Goal: Transaction & Acquisition: Purchase product/service

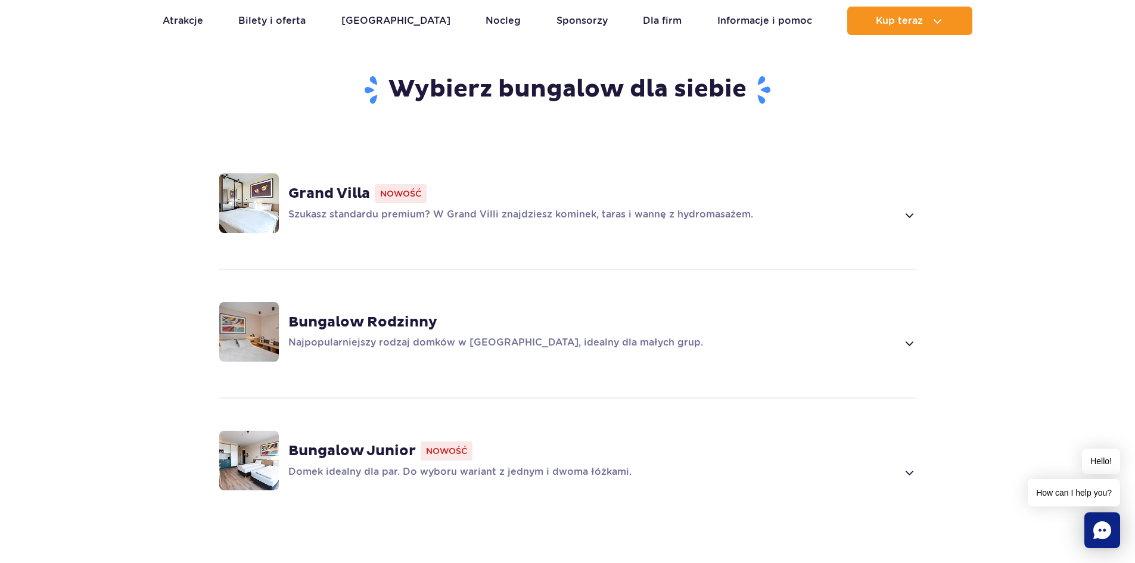
scroll to position [784, 0]
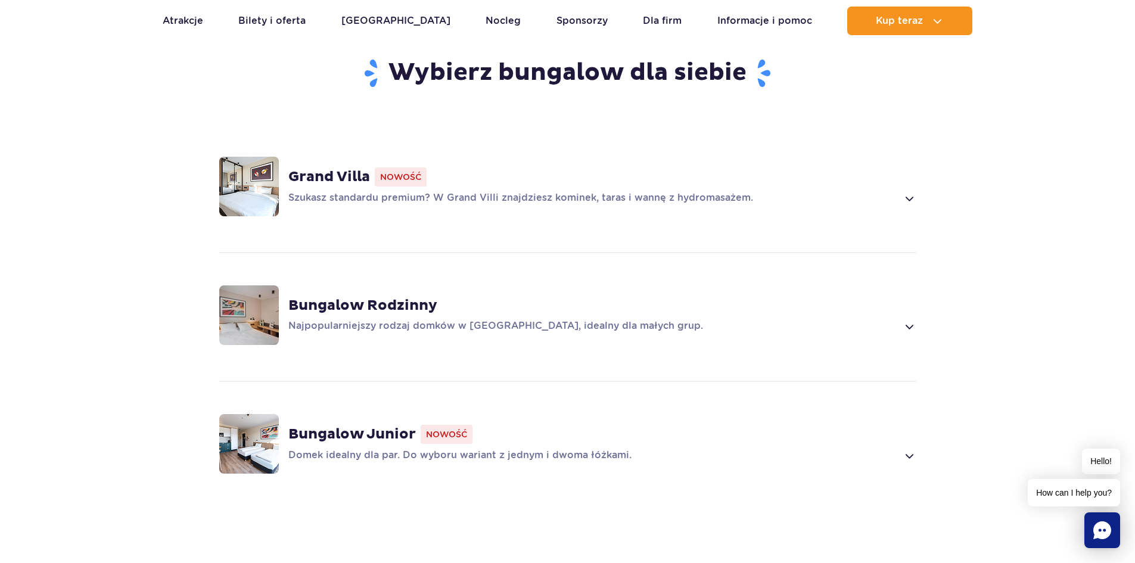
click at [349, 168] on strong "Grand Villa" at bounding box center [329, 177] width 82 height 18
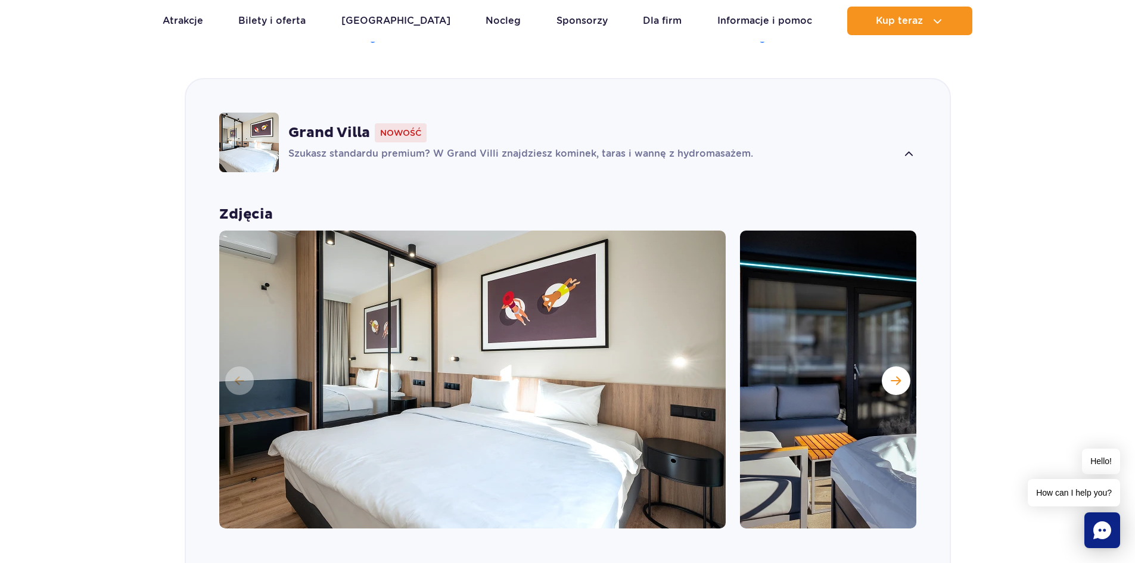
scroll to position [835, 0]
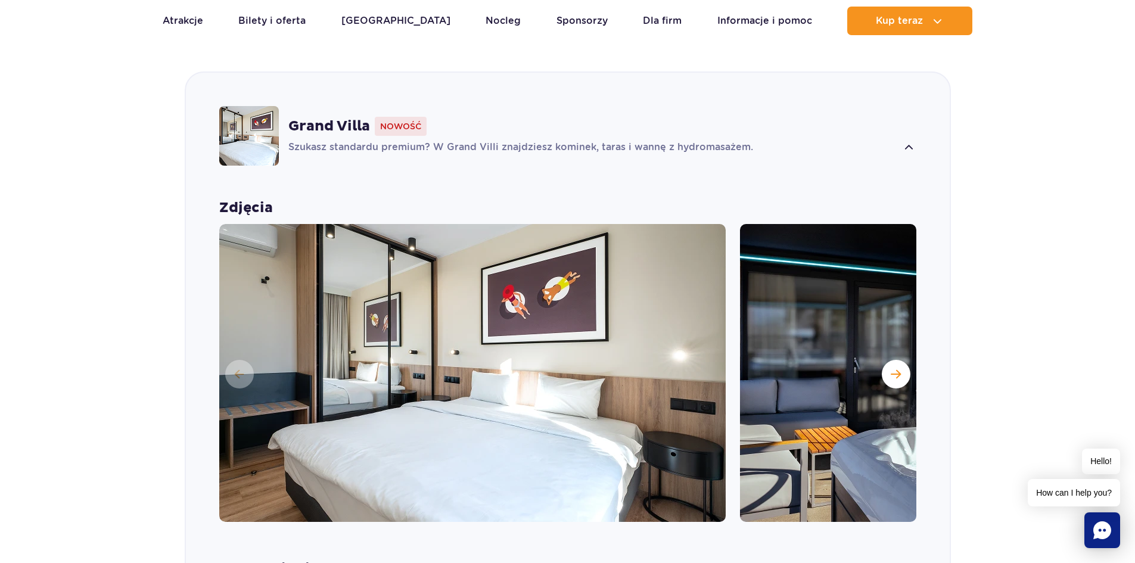
drag, startPoint x: 922, startPoint y: 18, endPoint x: 1113, endPoint y: 66, distance: 197.7
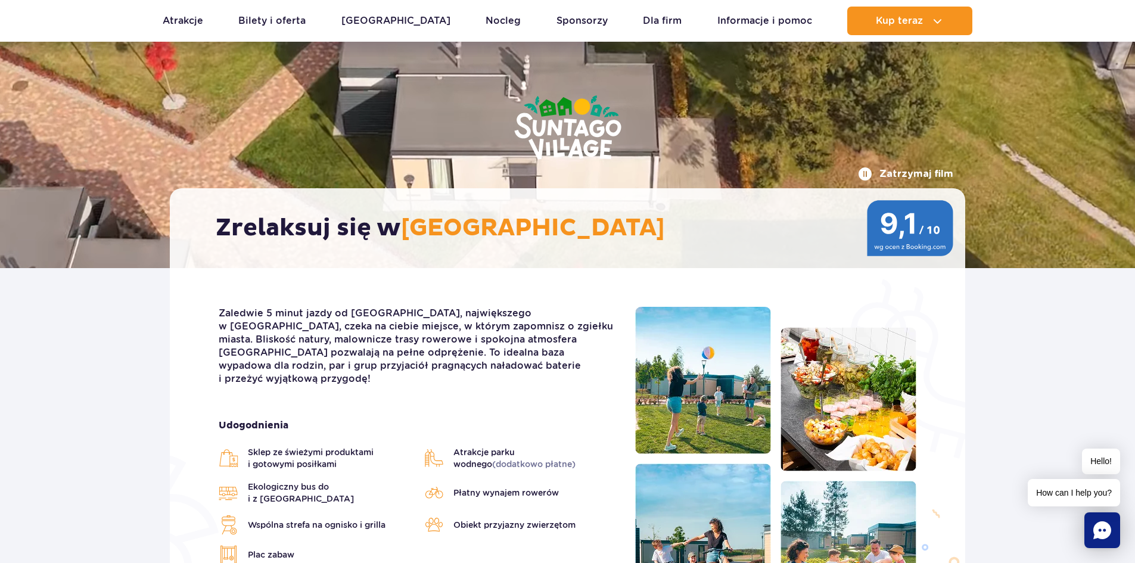
scroll to position [0, 0]
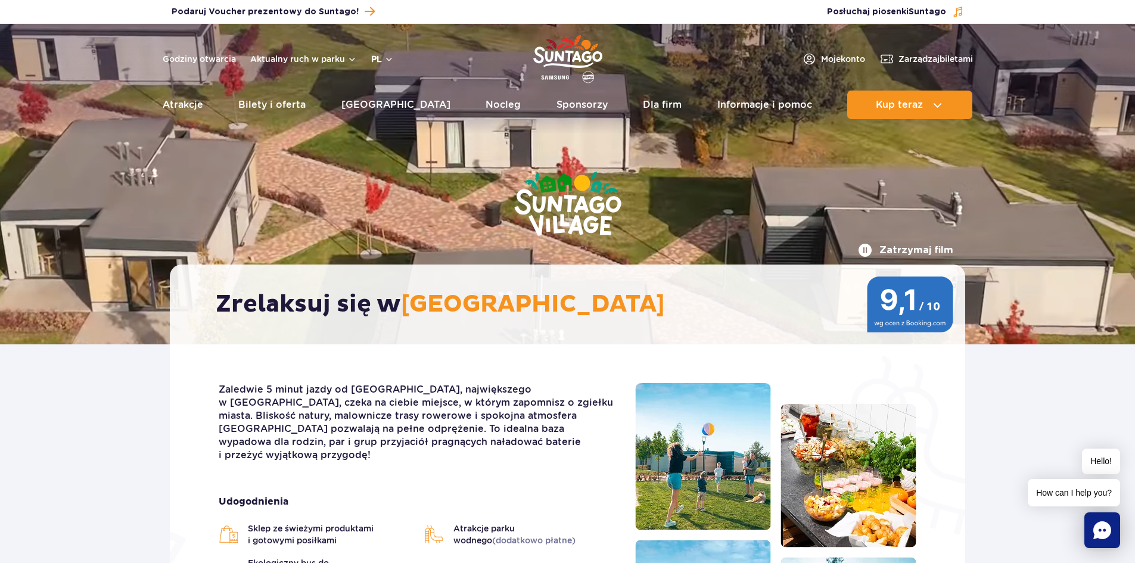
click at [386, 58] on button "pl" at bounding box center [382, 59] width 23 height 12
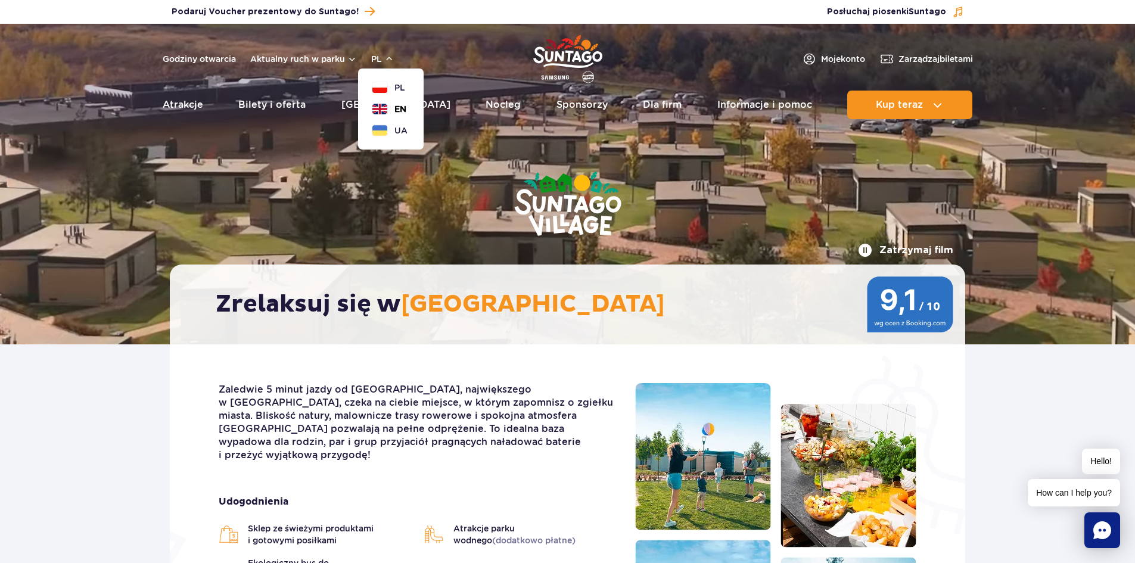
click at [402, 108] on span "EN" at bounding box center [400, 109] width 12 height 12
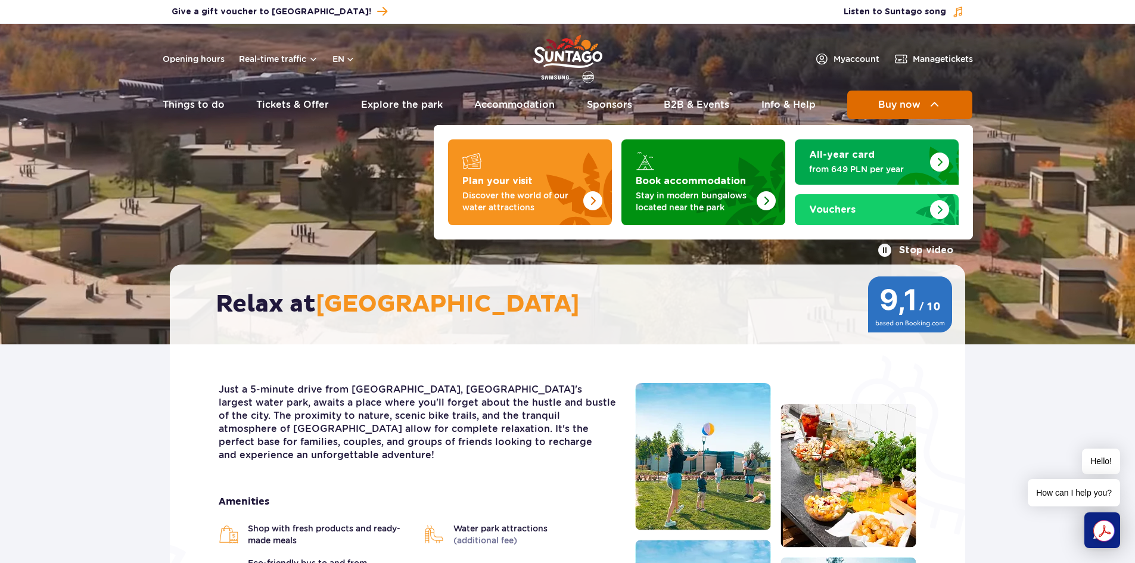
click at [875, 107] on button "Buy now" at bounding box center [909, 105] width 125 height 29
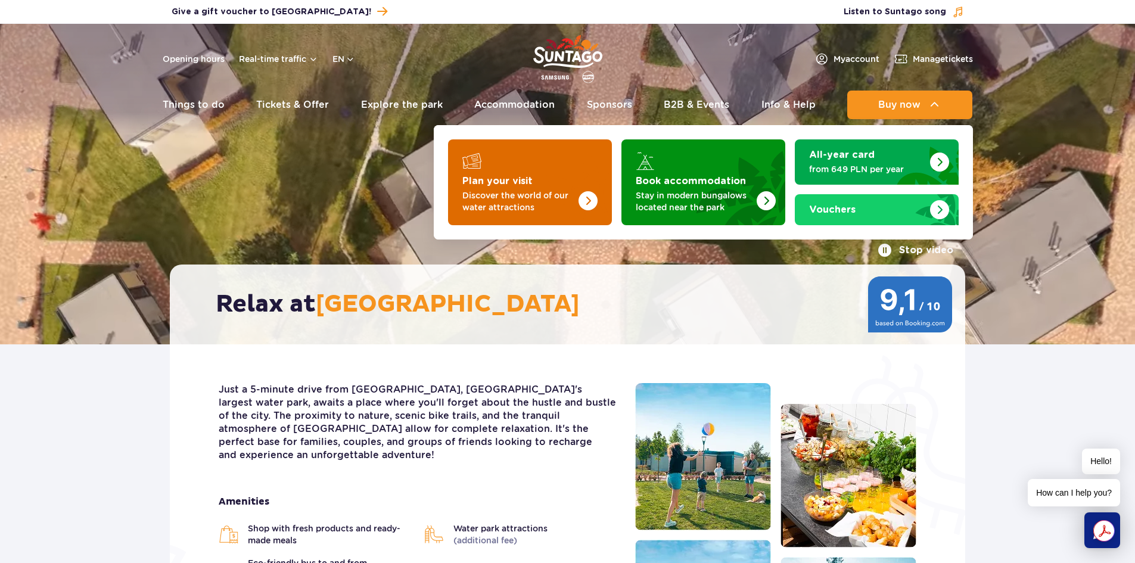
click at [552, 192] on p "Discover the world of our water attractions" at bounding box center [520, 201] width 116 height 24
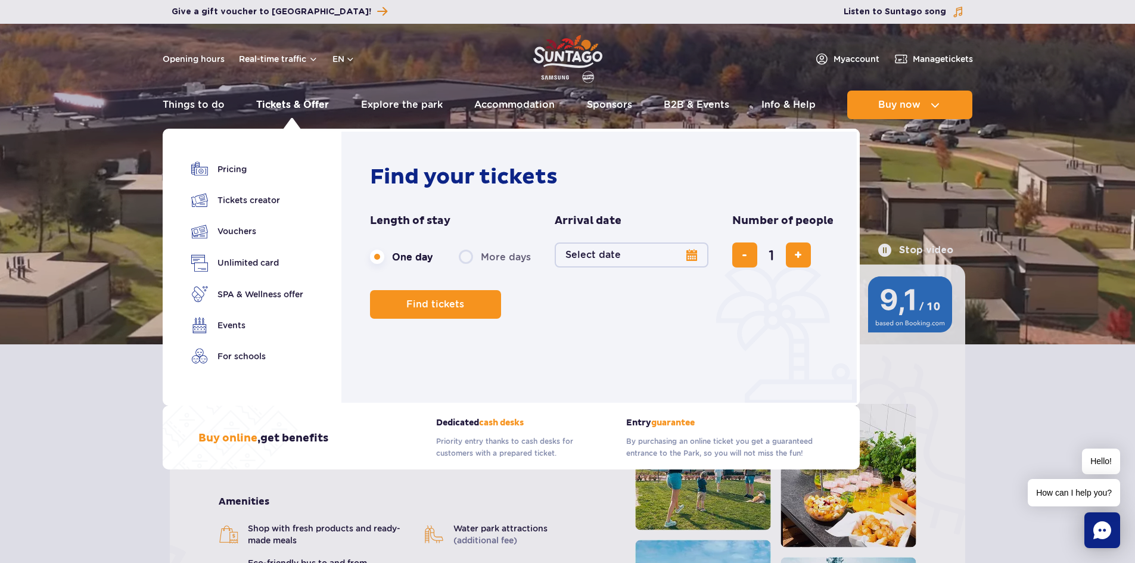
click at [310, 107] on link "Tickets & Offer" at bounding box center [292, 105] width 73 height 29
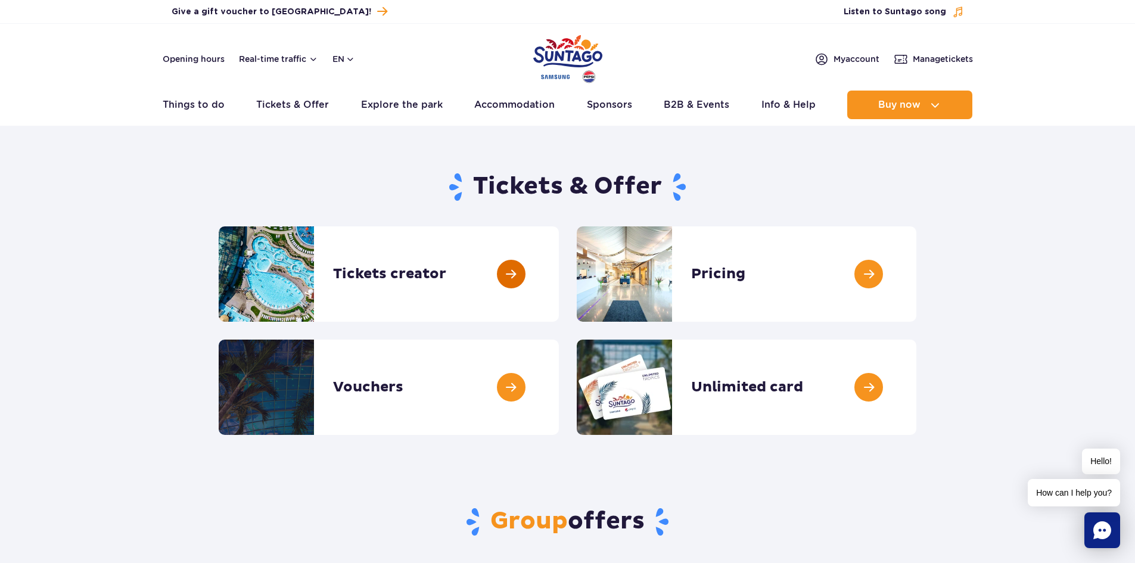
click at [559, 279] on link at bounding box center [559, 273] width 0 height 95
click at [559, 395] on link at bounding box center [559, 387] width 0 height 95
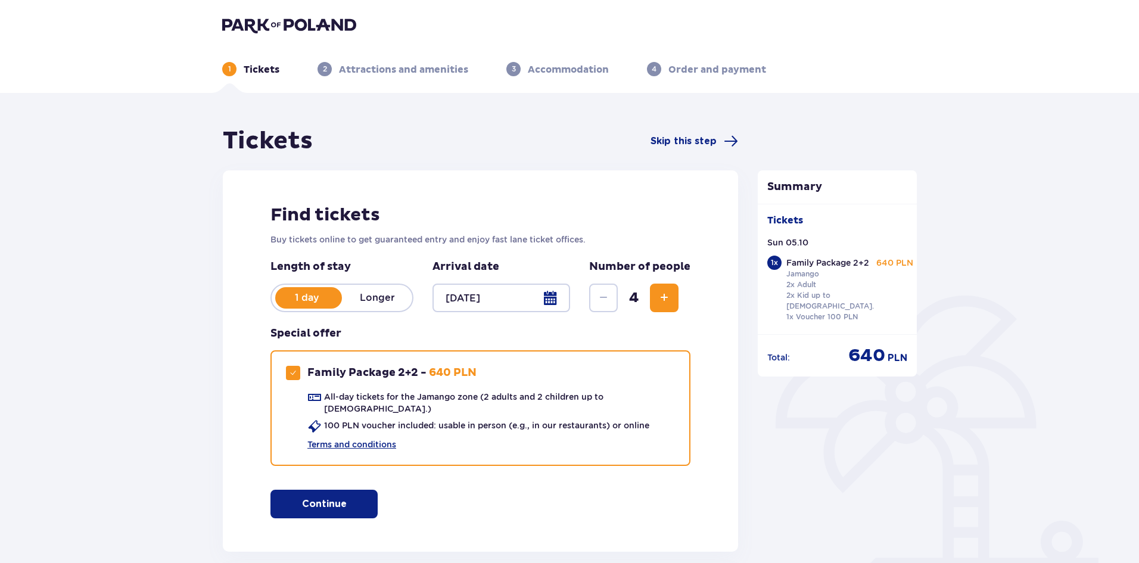
click at [375, 298] on p "Longer" at bounding box center [377, 297] width 70 height 13
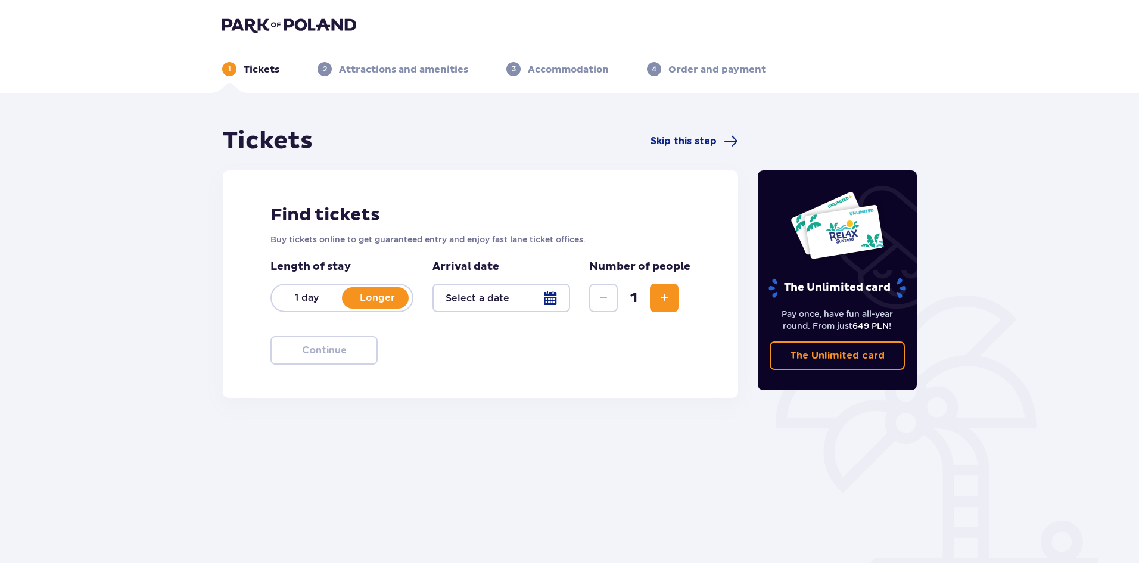
click at [355, 51] on div "1 Tickets 2 Attractions and amenities 3 Accommodation 4 Order and payment" at bounding box center [570, 54] width 714 height 43
